Goal: Information Seeking & Learning: Learn about a topic

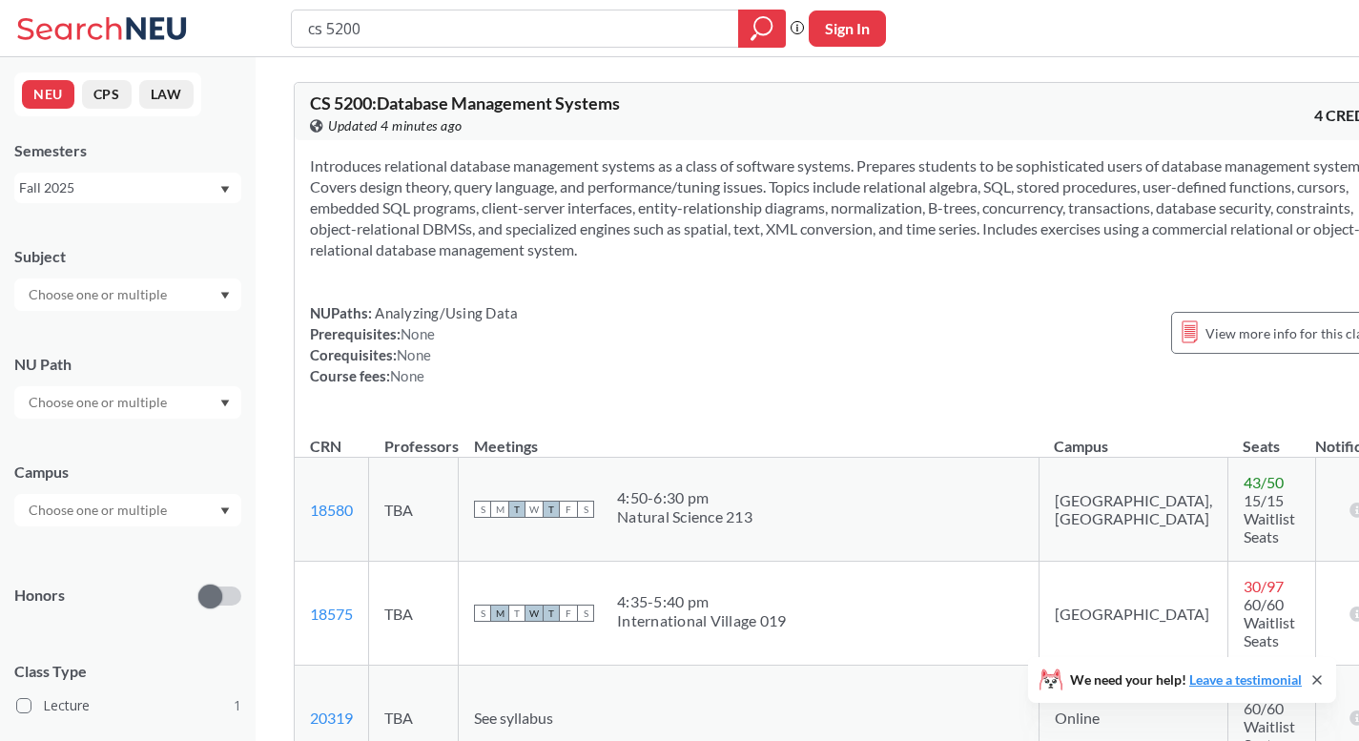
scroll to position [807, 0]
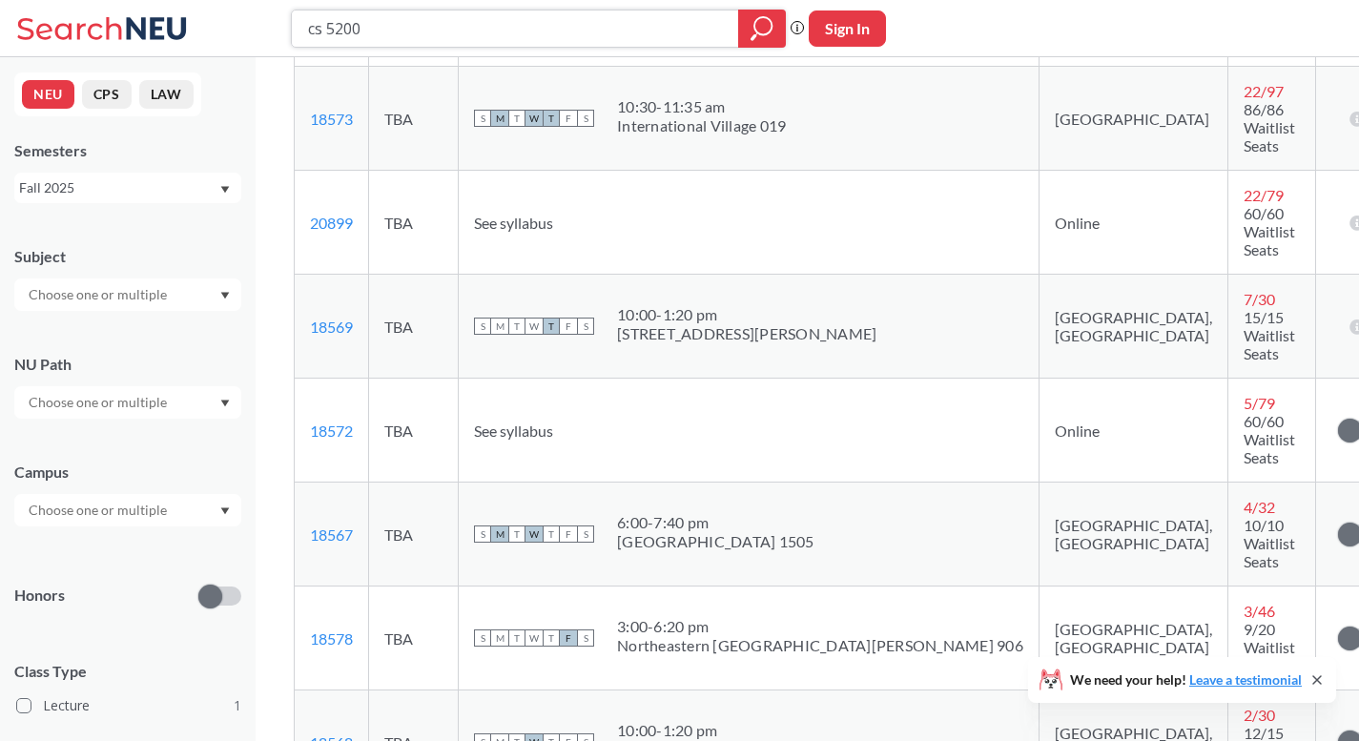
click at [560, 21] on input "cs 5200" at bounding box center [515, 28] width 419 height 32
type input "ds 5230"
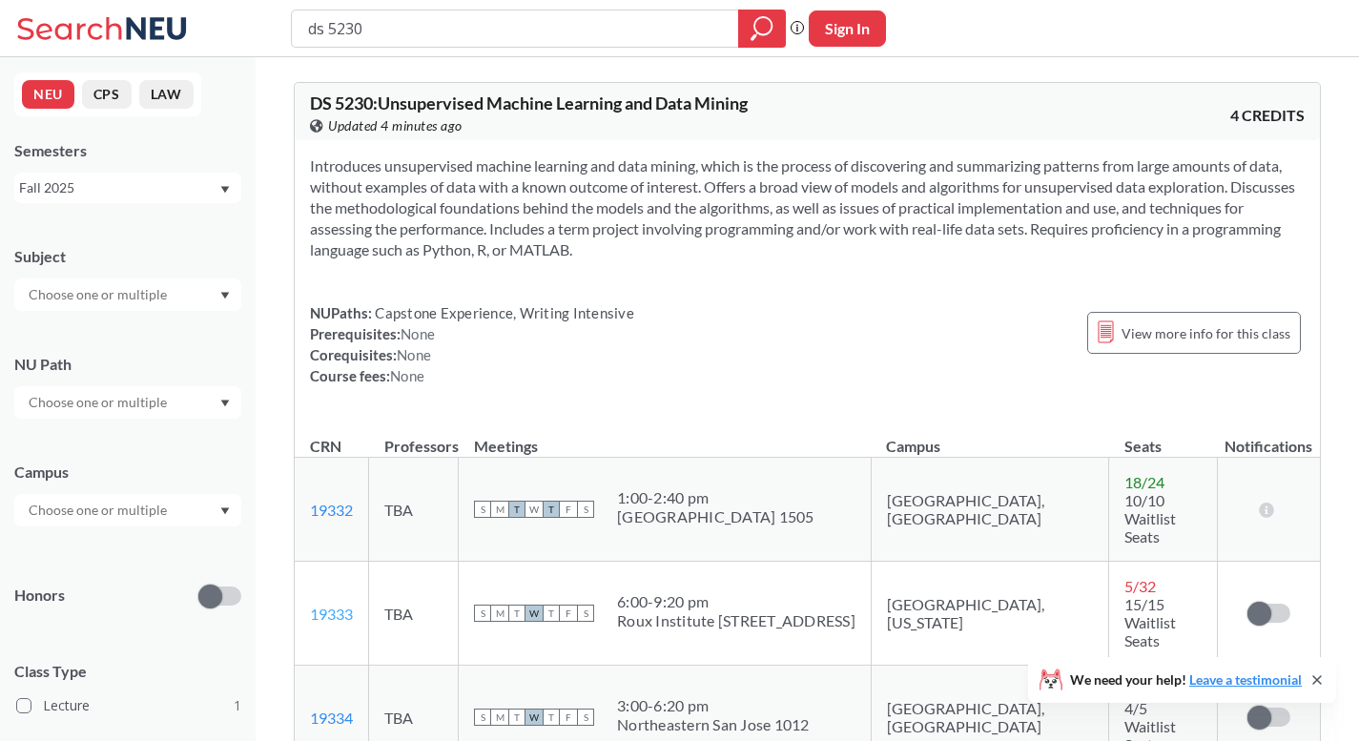
click at [335, 605] on link "19333" at bounding box center [331, 614] width 43 height 18
drag, startPoint x: 356, startPoint y: 575, endPoint x: 310, endPoint y: 569, distance: 46.3
click at [310, 569] on td "19333 View this section on Banner." at bounding box center [332, 614] width 74 height 104
copy link "19333"
click at [383, 25] on input "ds 5230" at bounding box center [515, 28] width 419 height 32
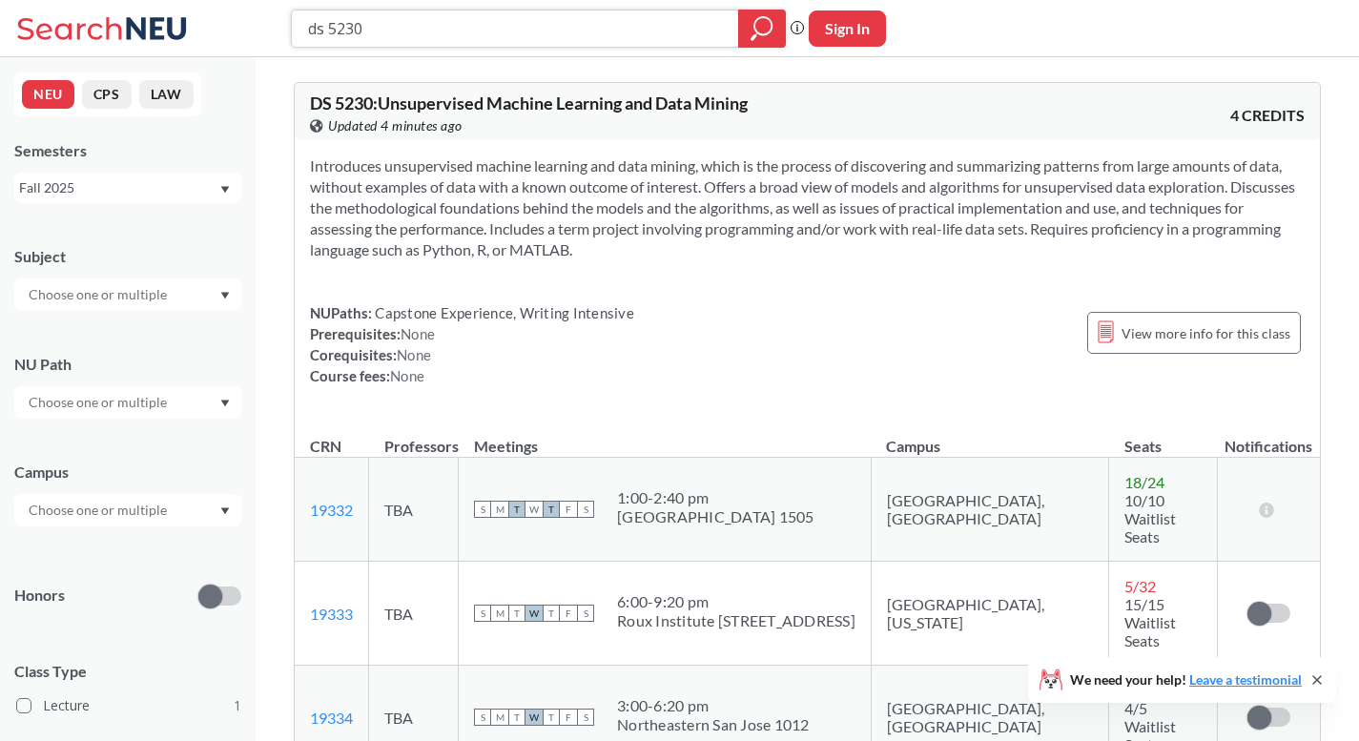
click at [383, 25] on input "ds 5230" at bounding box center [515, 28] width 419 height 32
type input "cs 5610"
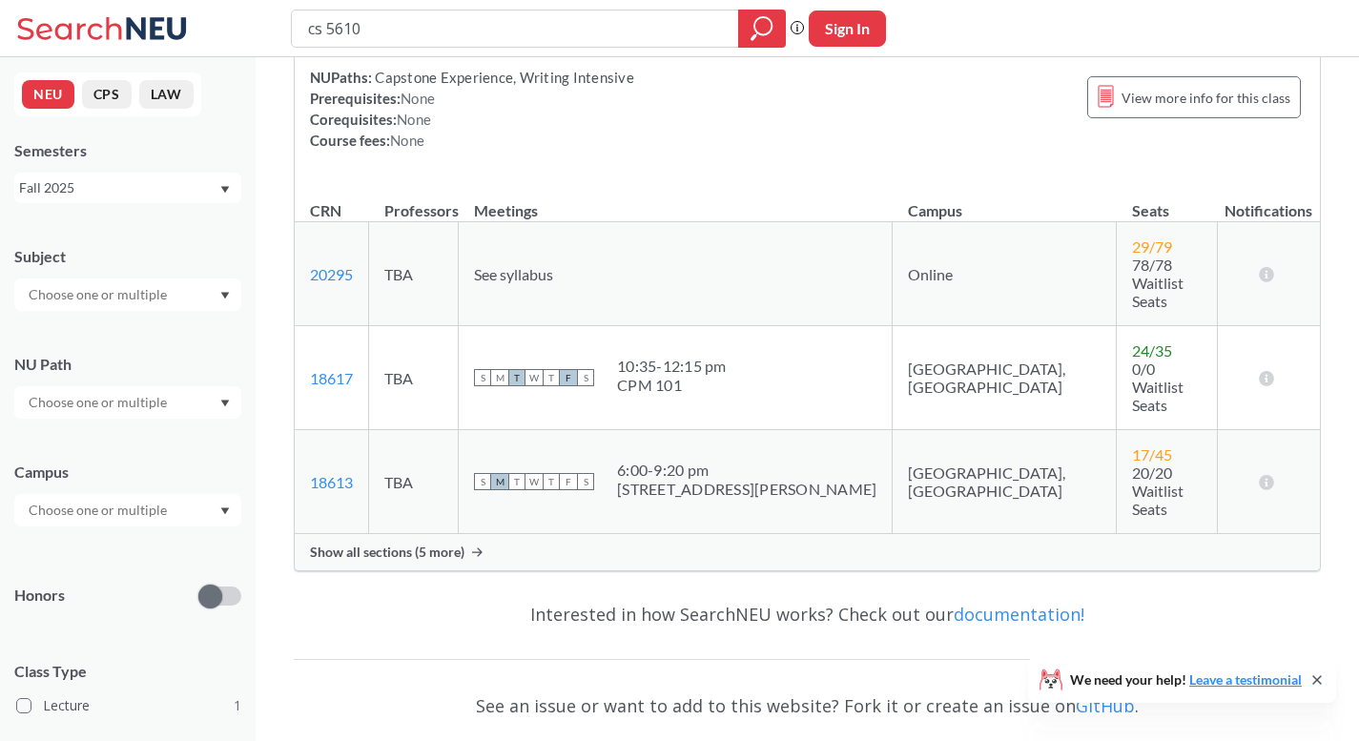
scroll to position [293, 0]
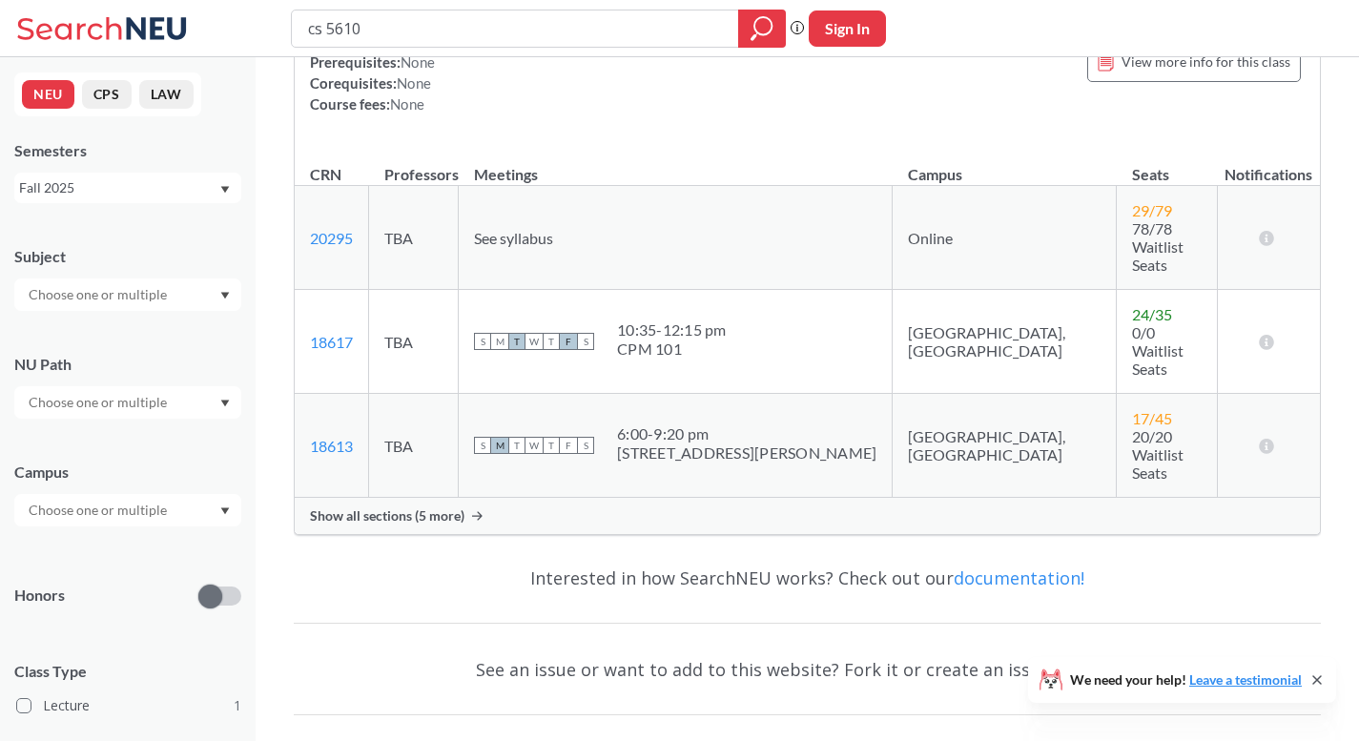
click at [409, 508] on span "Show all sections (5 more)" at bounding box center [387, 516] width 155 height 17
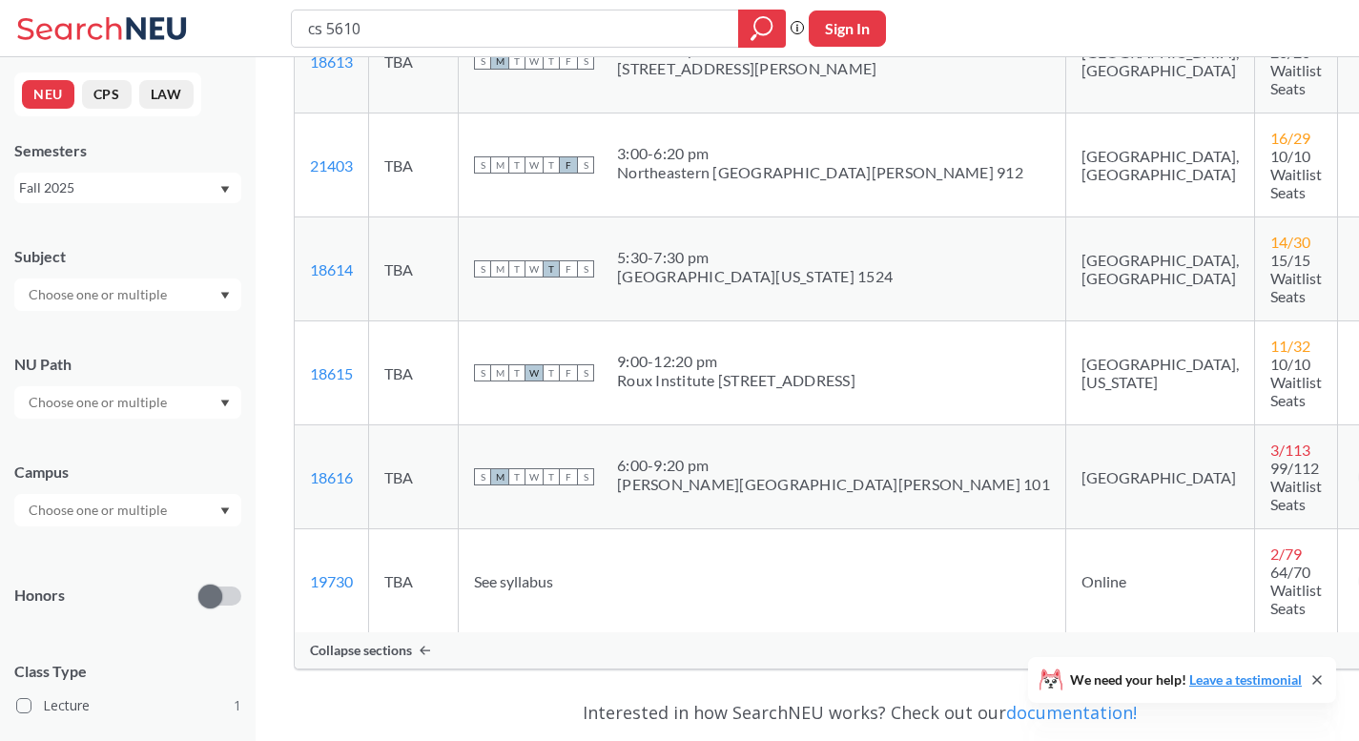
scroll to position [653, 0]
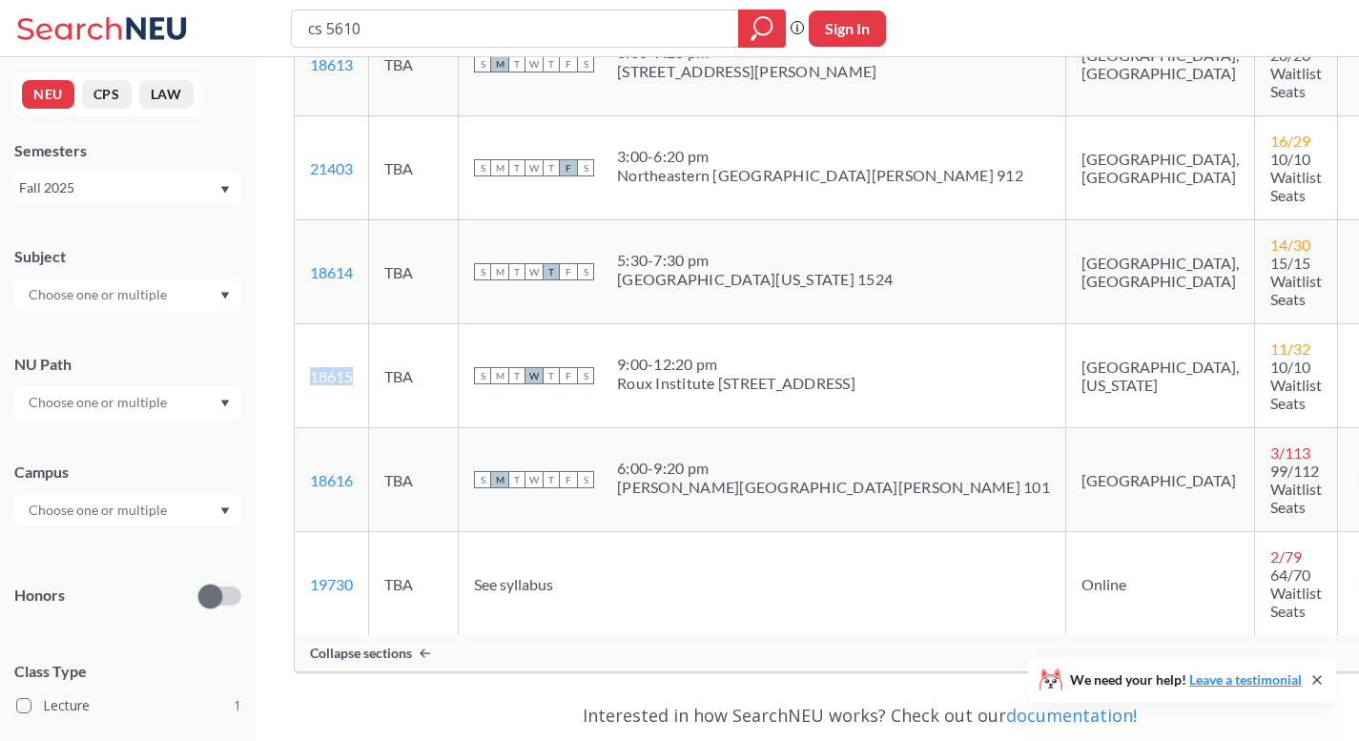
drag, startPoint x: 362, startPoint y: 227, endPoint x: 309, endPoint y: 232, distance: 52.7
click at [309, 324] on td "18615 View this section on Banner." at bounding box center [332, 376] width 74 height 104
copy link "18615"
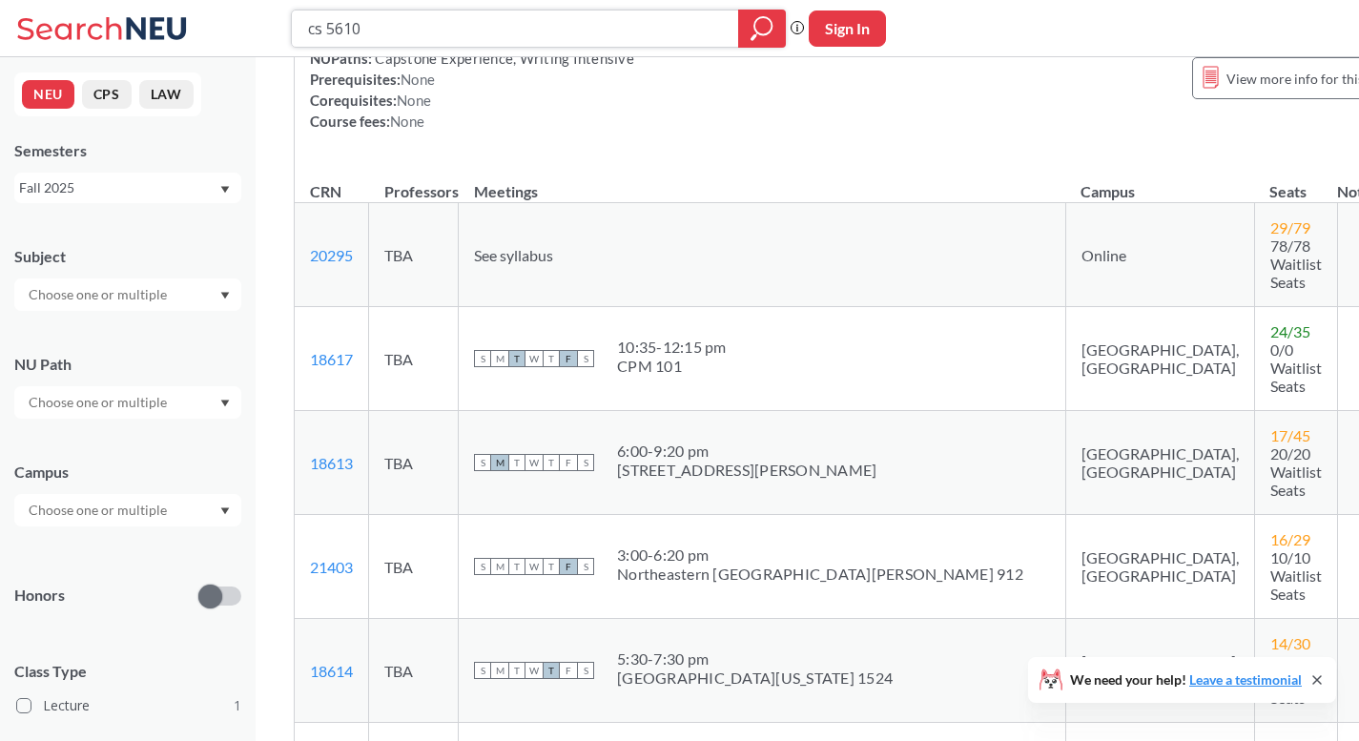
click at [369, 35] on input "cs 5610" at bounding box center [515, 28] width 419 height 32
type input "ds 5230"
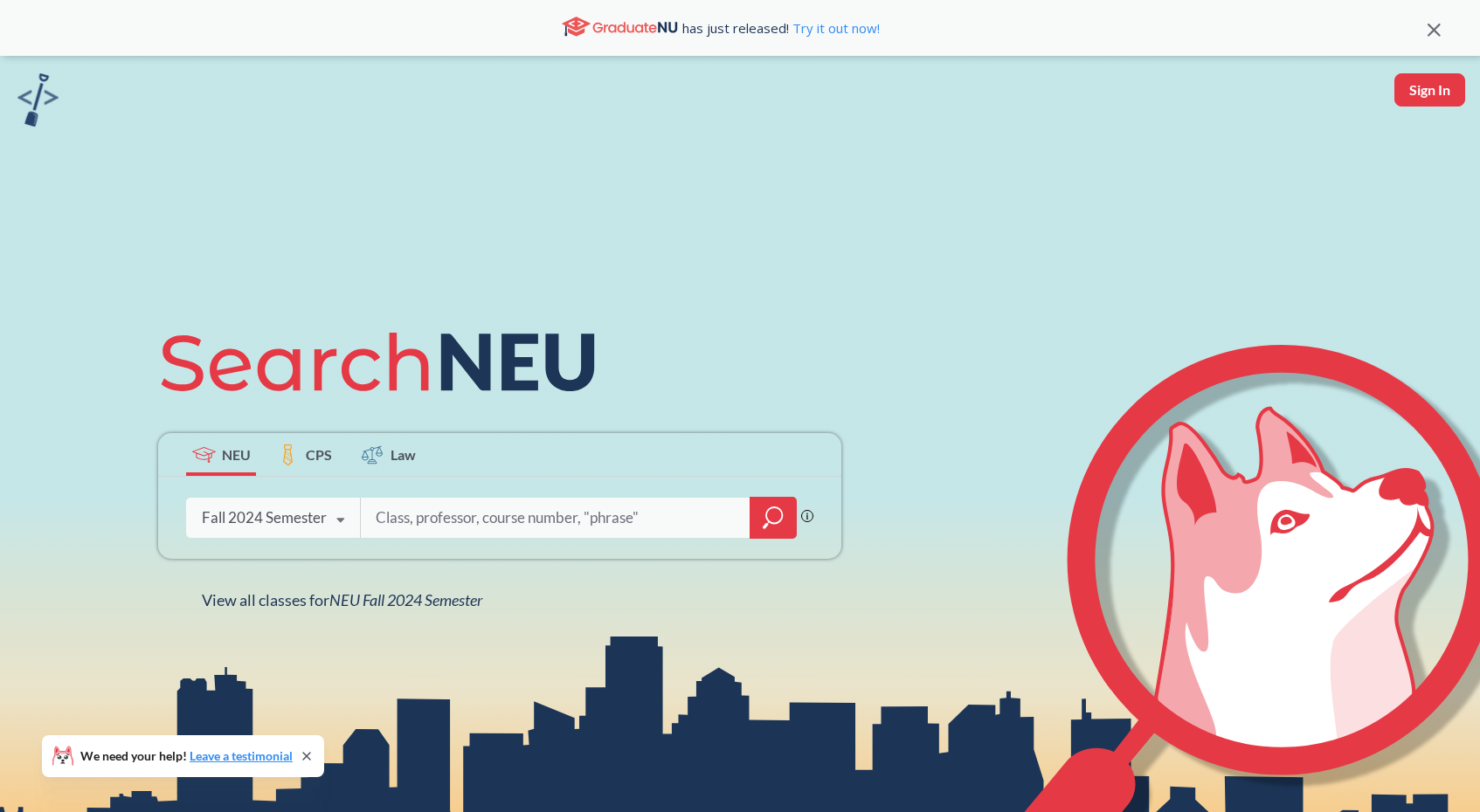
click at [266, 513] on div "Fall 2024 Semester" at bounding box center [264, 517] width 125 height 19
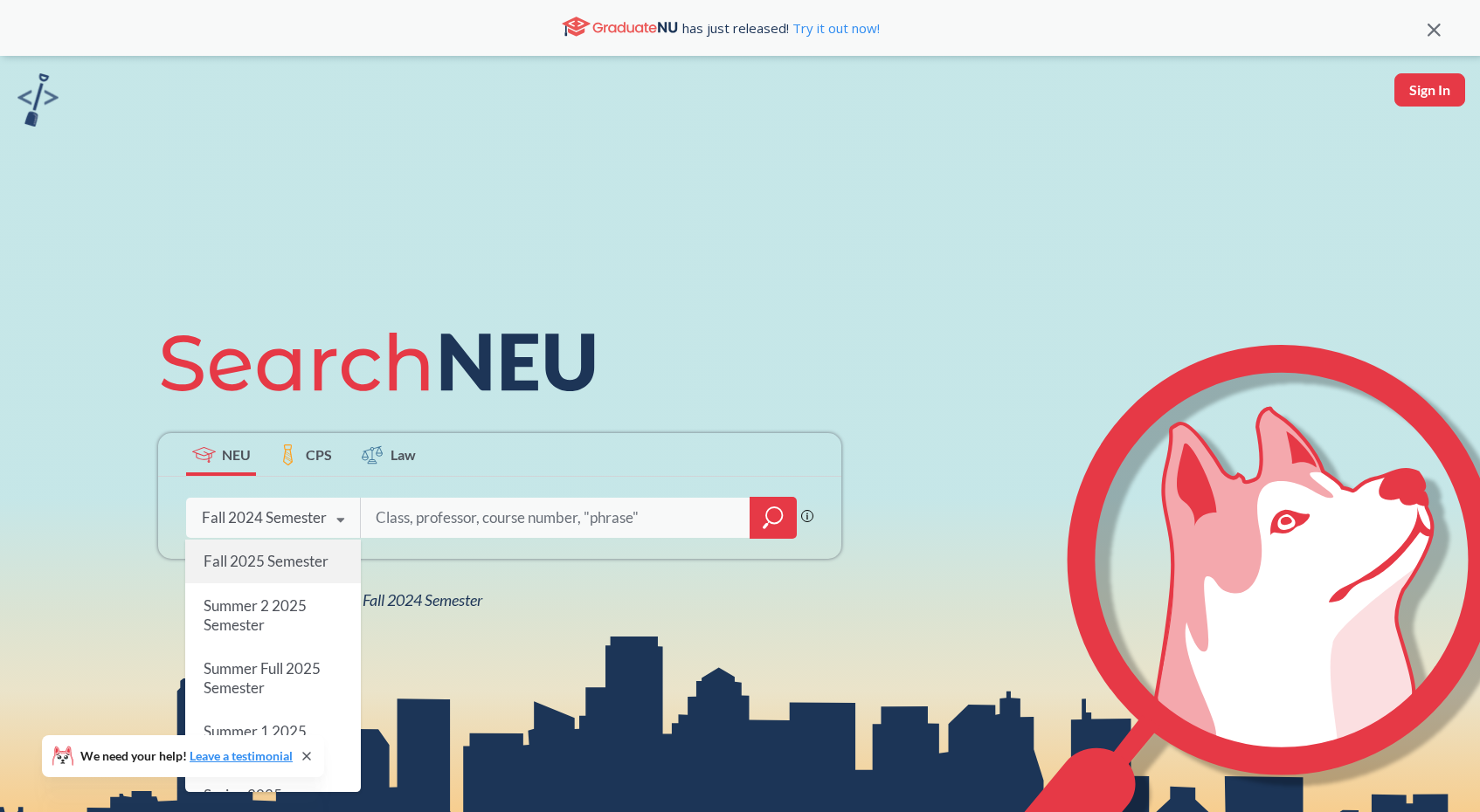
click at [264, 573] on div "Fall 2025 Semester" at bounding box center [273, 562] width 176 height 44
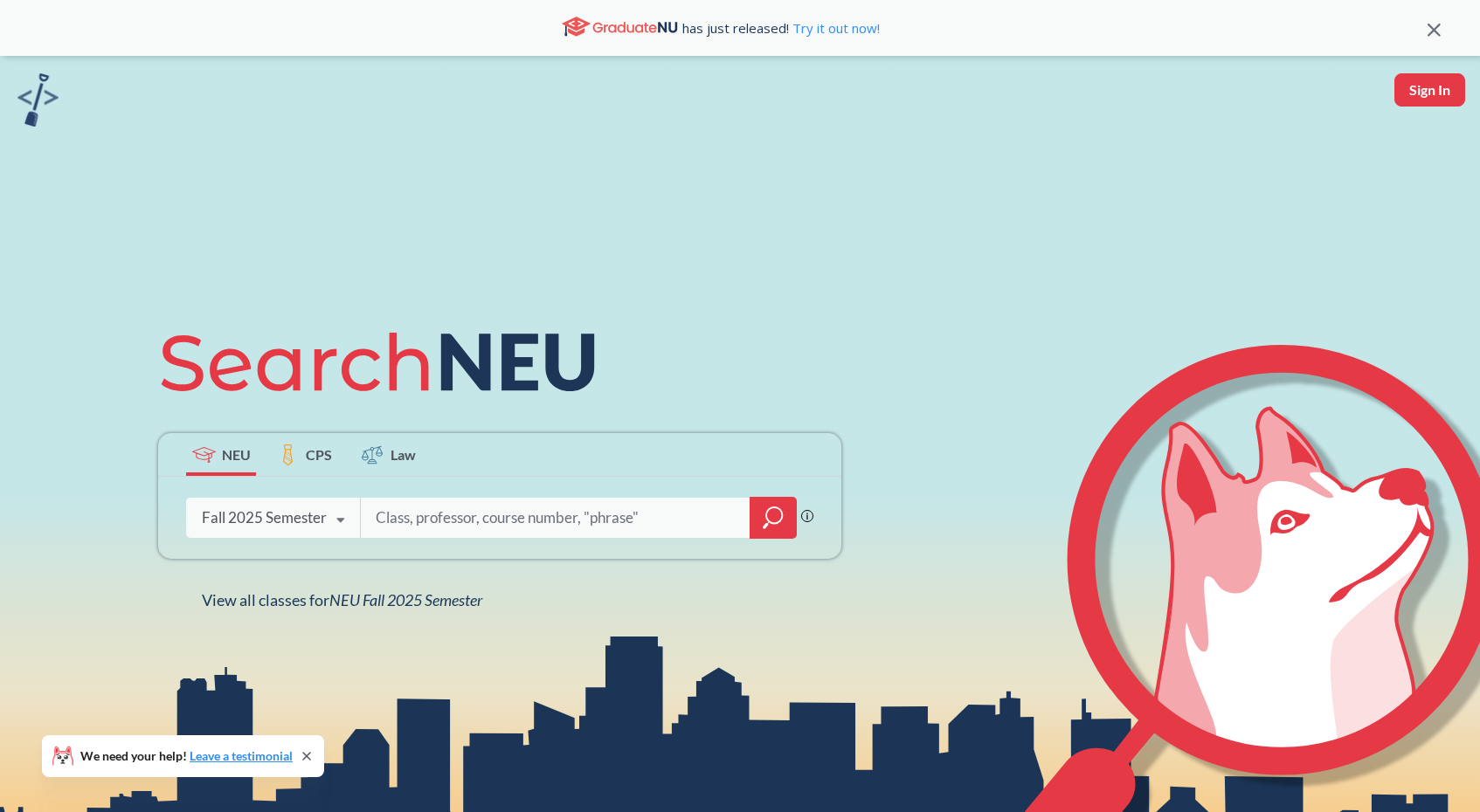
click at [440, 522] on input "search" at bounding box center [555, 518] width 364 height 37
type input "ds 5230"
